Goal: Task Accomplishment & Management: Use online tool/utility

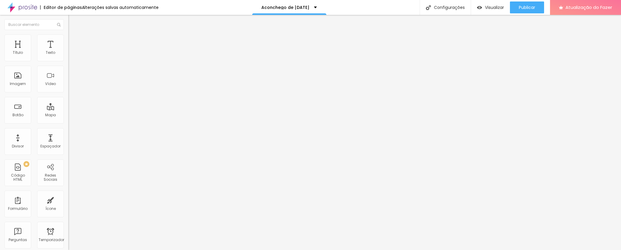
click at [68, 122] on input "https://calendly.com/mrfotografia/memorias-de-natal" at bounding box center [103, 119] width 71 height 6
click at [461, 9] on button "Publicar" at bounding box center [527, 7] width 34 height 12
click at [68, 122] on input "https://calendly.com/mrfotografia/memorias-de-natal" at bounding box center [103, 119] width 71 height 6
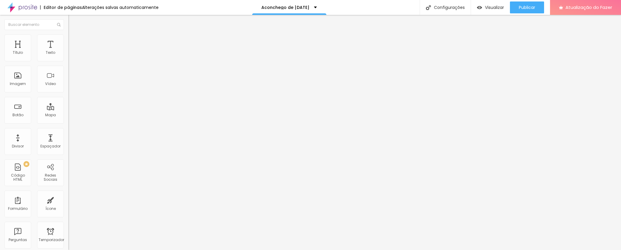
click at [68, 122] on input "https://calendly.com/mrfotografia/memorias-de-natal" at bounding box center [103, 119] width 71 height 6
click at [68, 121] on input "https://calendly.com/mrfotografia/memorias-de-natal" at bounding box center [103, 119] width 71 height 6
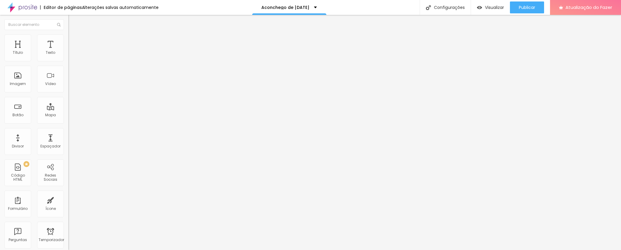
click at [68, 121] on input "https://calendly.com/mrfotografia/memorias-de-natal" at bounding box center [103, 119] width 71 height 6
paste input "aconchegode"
drag, startPoint x: 28, startPoint y: 125, endPoint x: -21, endPoint y: 127, distance: 49.4
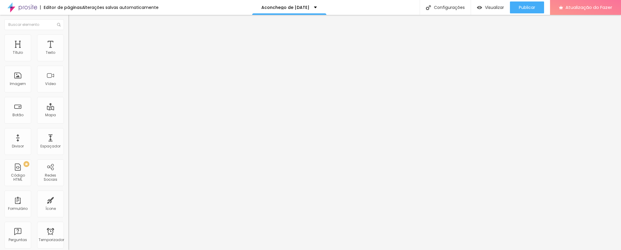
click at [0, 127] on html "Editor de páginas Alterações salvas automaticamente Aconchego de Natal - 2025 C…" at bounding box center [310, 125] width 621 height 250
click at [68, 122] on input "https://calendly.com/mrfotografia/aconchegodenatal" at bounding box center [103, 119] width 71 height 6
drag, startPoint x: 24, startPoint y: 123, endPoint x: -15, endPoint y: 124, distance: 38.3
click at [0, 124] on html "Editor de páginas Alterações salvas automaticamente Aconchego de Natal - 2025 C…" at bounding box center [310, 125] width 621 height 250
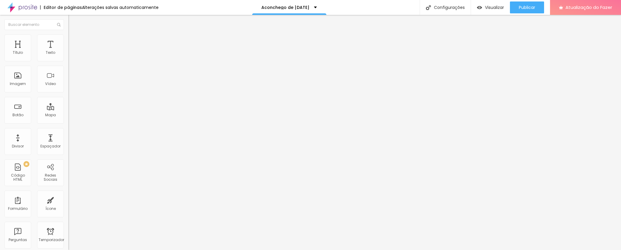
click at [68, 122] on input "https://calendly.com/mrfotografia/aconchegodenatal" at bounding box center [103, 119] width 71 height 6
type input "https://calendly.com/mrfotografia/aconchegodenatal"
click at [461, 6] on font "Publicar" at bounding box center [527, 7] width 16 height 6
click at [461, 7] on font "Visualizar" at bounding box center [489, 7] width 19 height 6
